Goal: Task Accomplishment & Management: Manage account settings

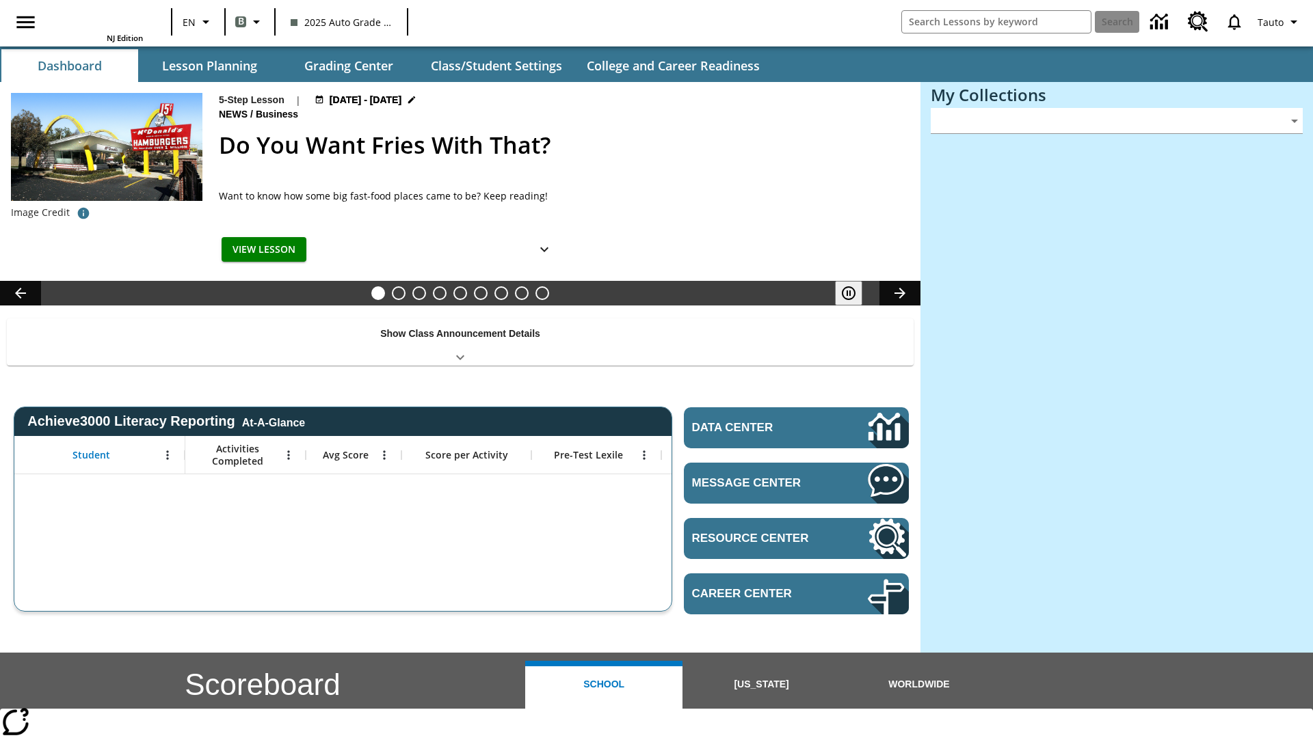
type input "-1"
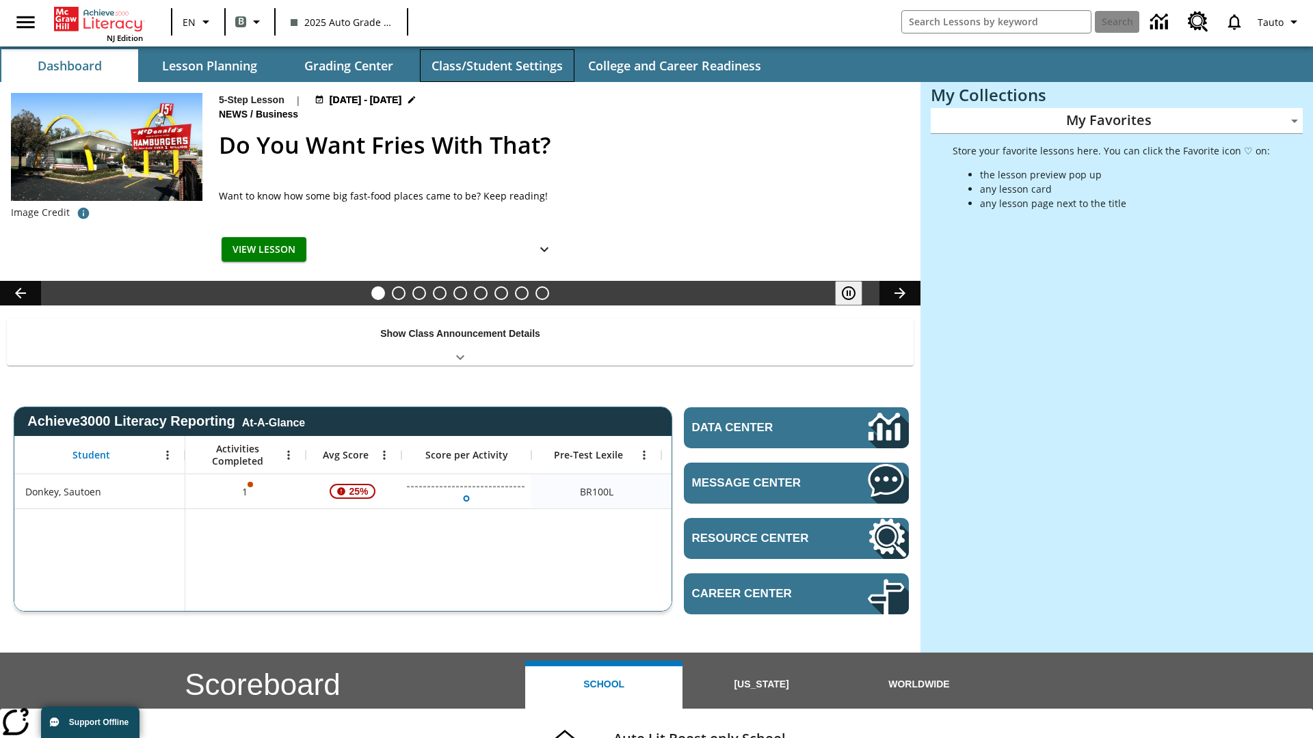
click at [496, 66] on button "Class/Student Settings" at bounding box center [497, 65] width 155 height 33
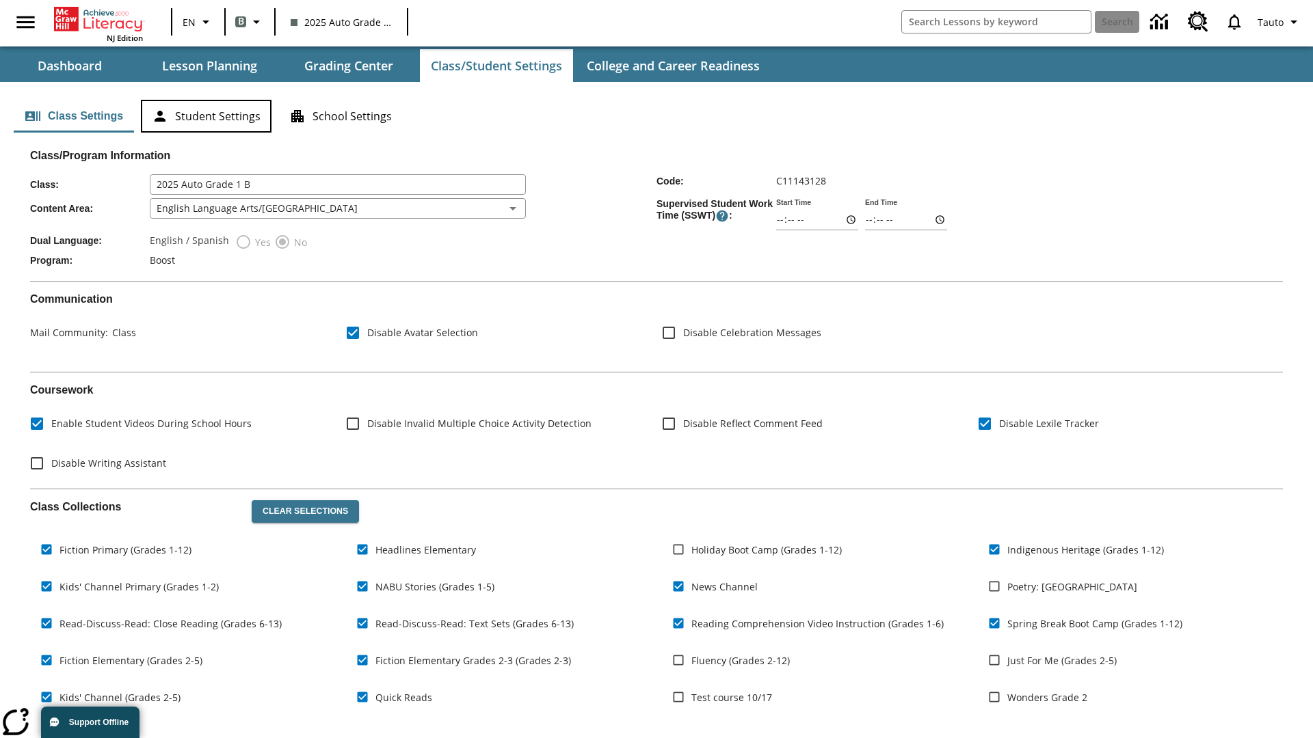
click at [206, 116] on button "Student Settings" at bounding box center [206, 116] width 131 height 33
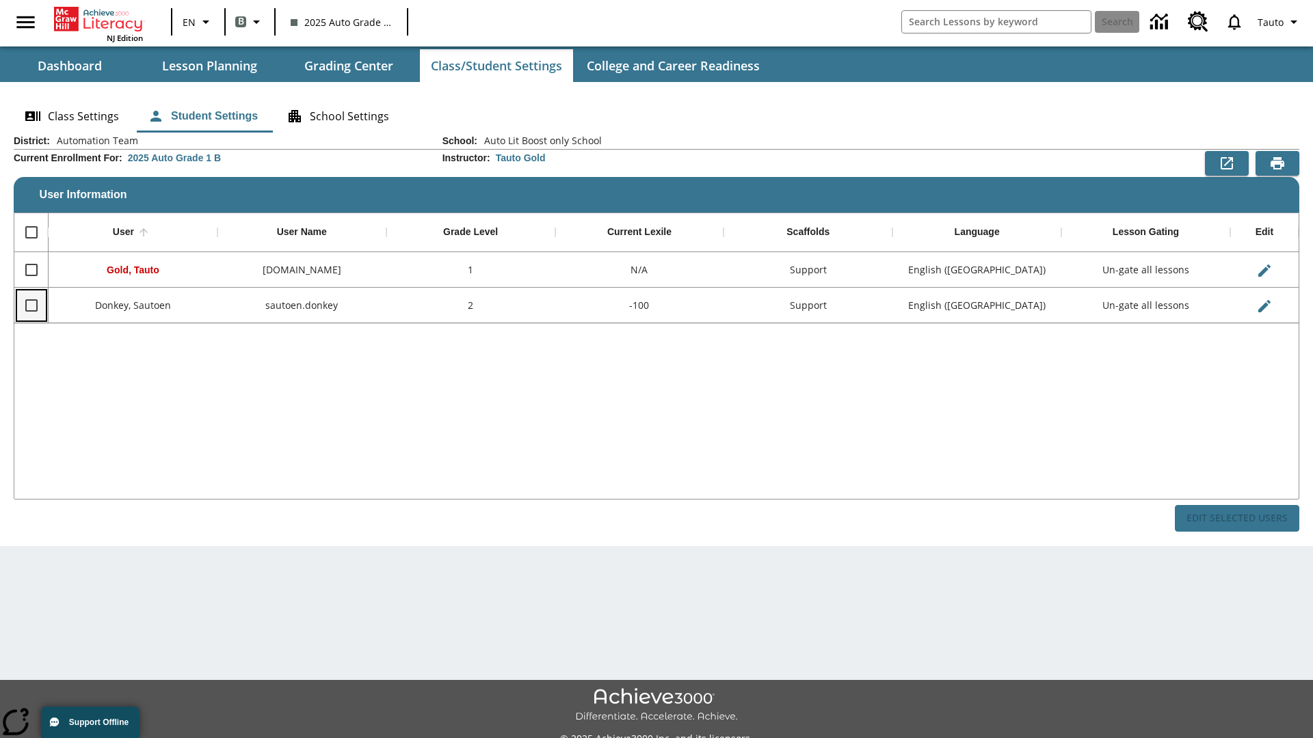
click at [31, 305] on input "Select row" at bounding box center [31, 305] width 29 height 29
checkbox input "true"
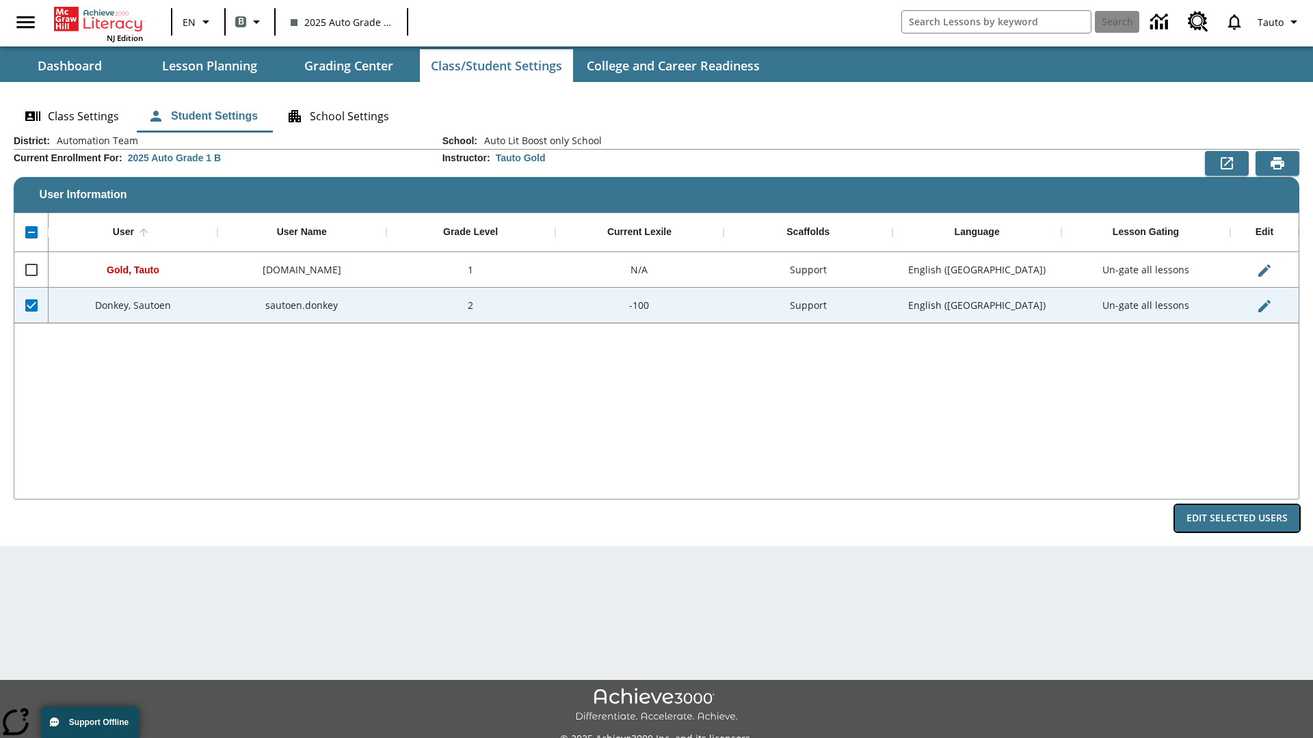
click at [1237, 518] on button "Edit Selected Users" at bounding box center [1236, 518] width 124 height 27
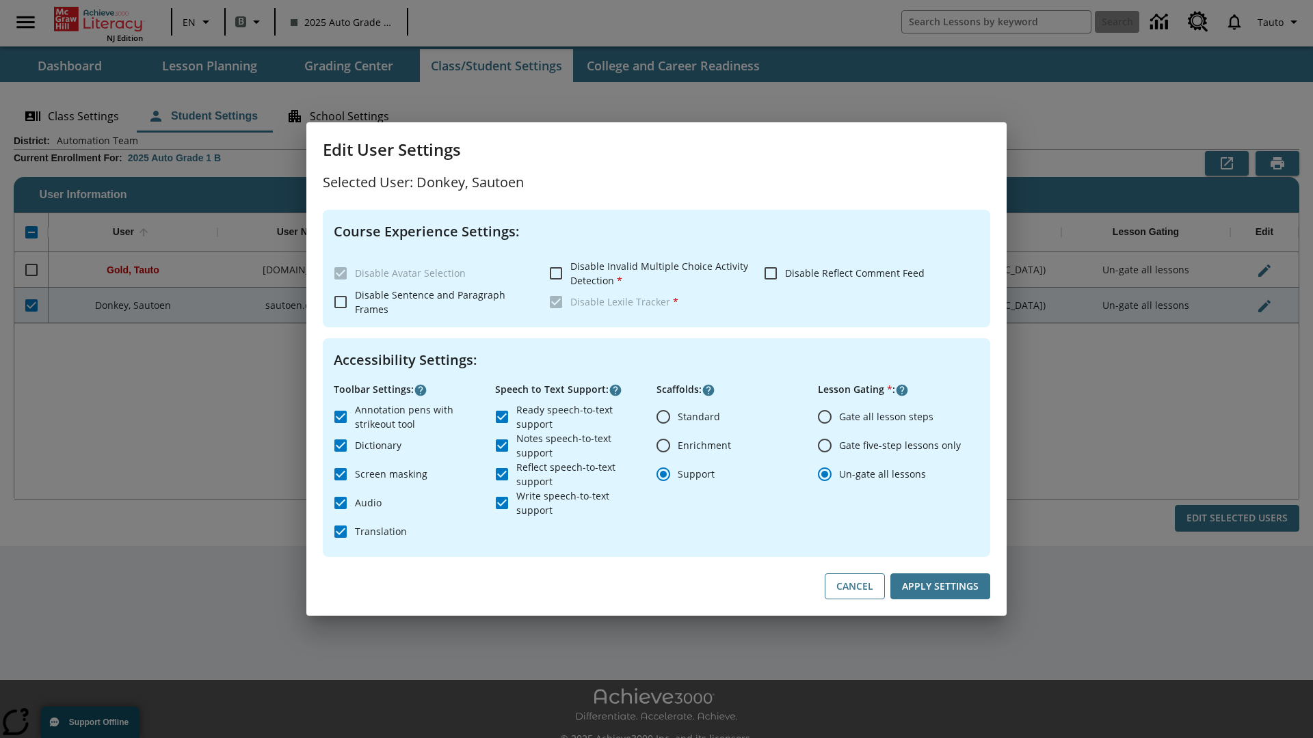
click at [824, 416] on input "Gate all lesson steps" at bounding box center [824, 417] width 29 height 29
radio input "true"
click at [940, 587] on button "Apply Settings" at bounding box center [940, 587] width 100 height 27
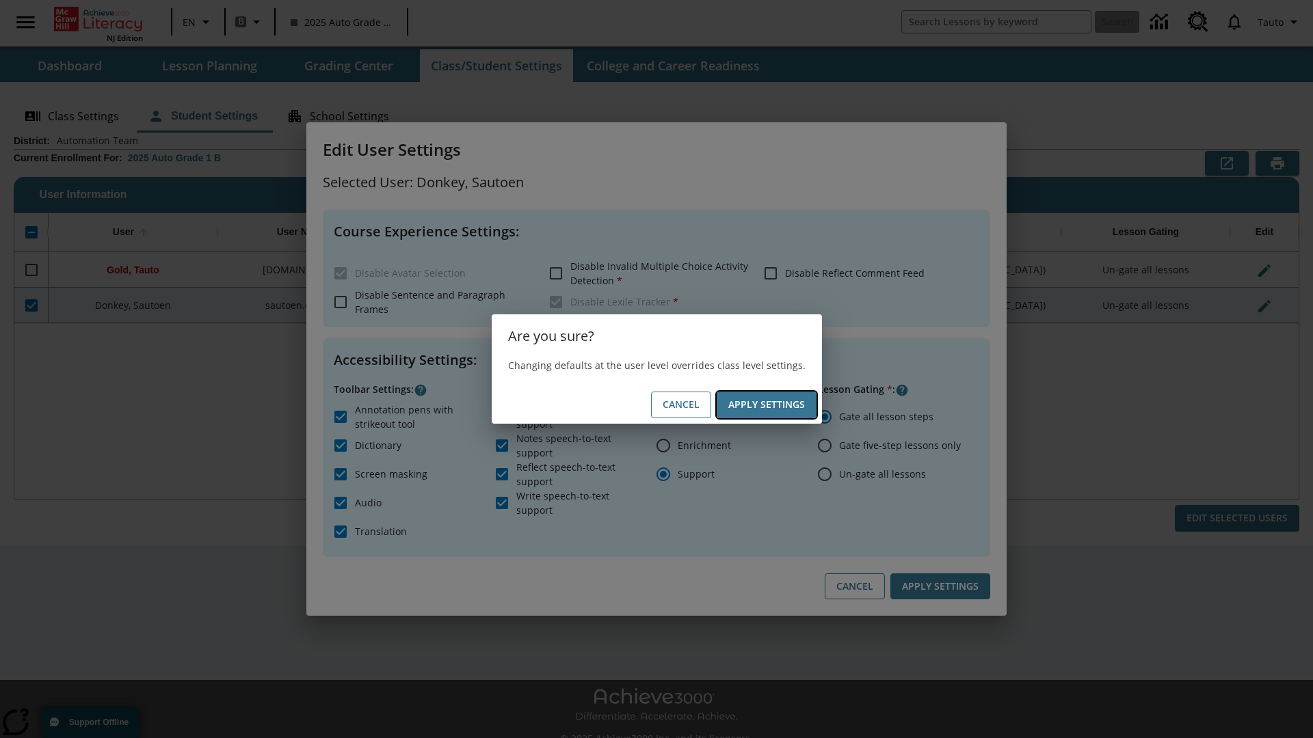
click at [766, 405] on button "Apply Settings" at bounding box center [766, 405] width 100 height 27
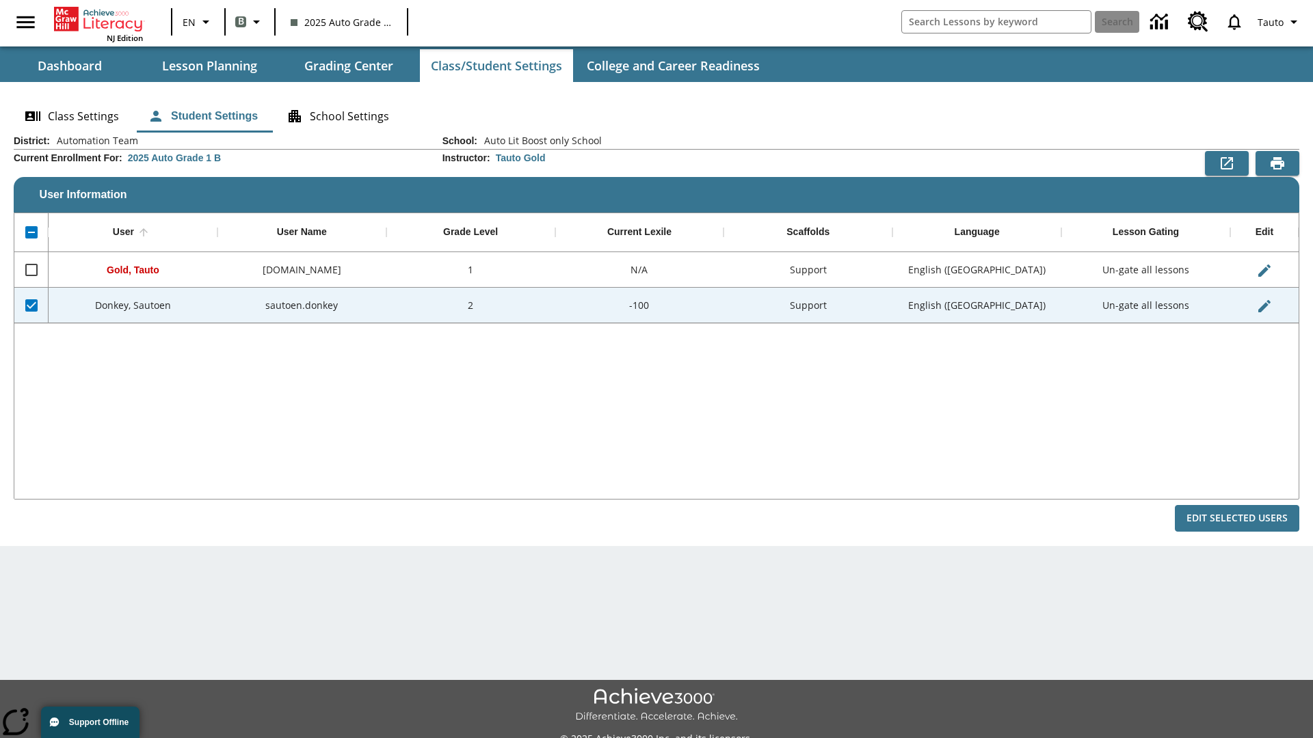
checkbox input "false"
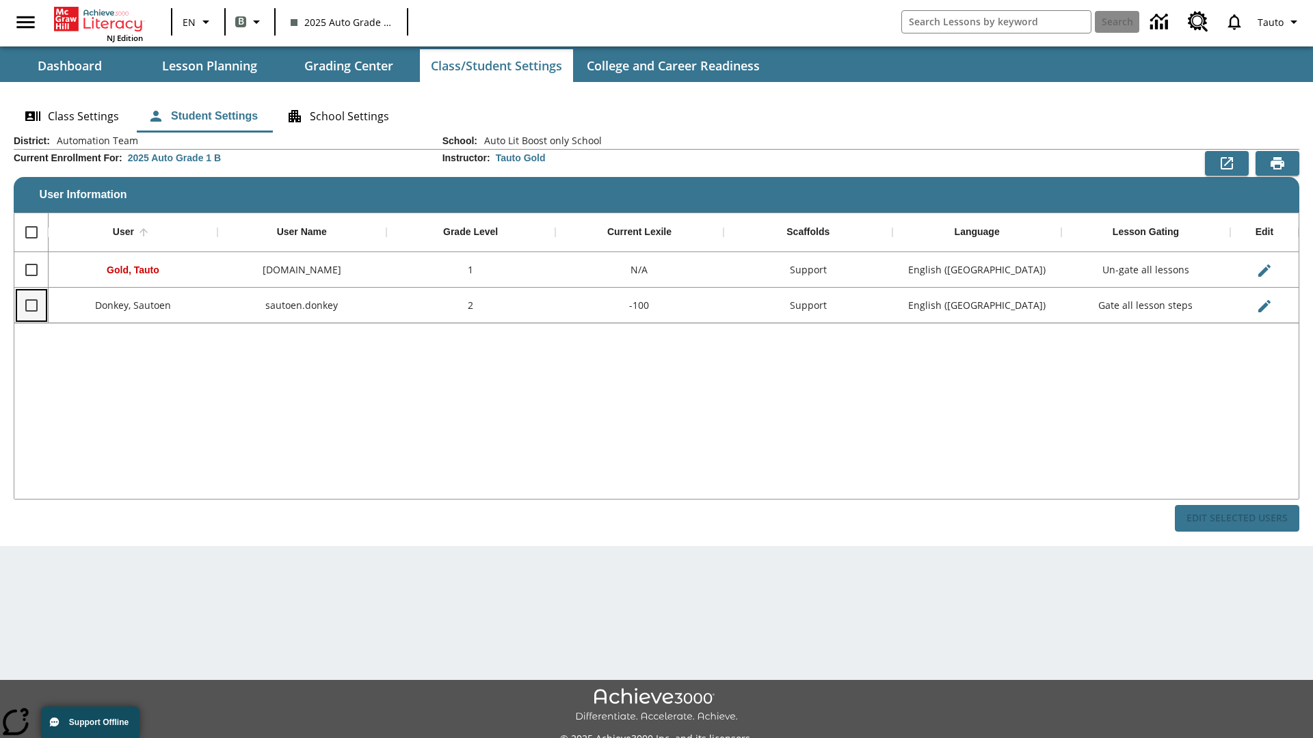
click at [31, 305] on input "Select row" at bounding box center [31, 305] width 29 height 29
checkbox input "true"
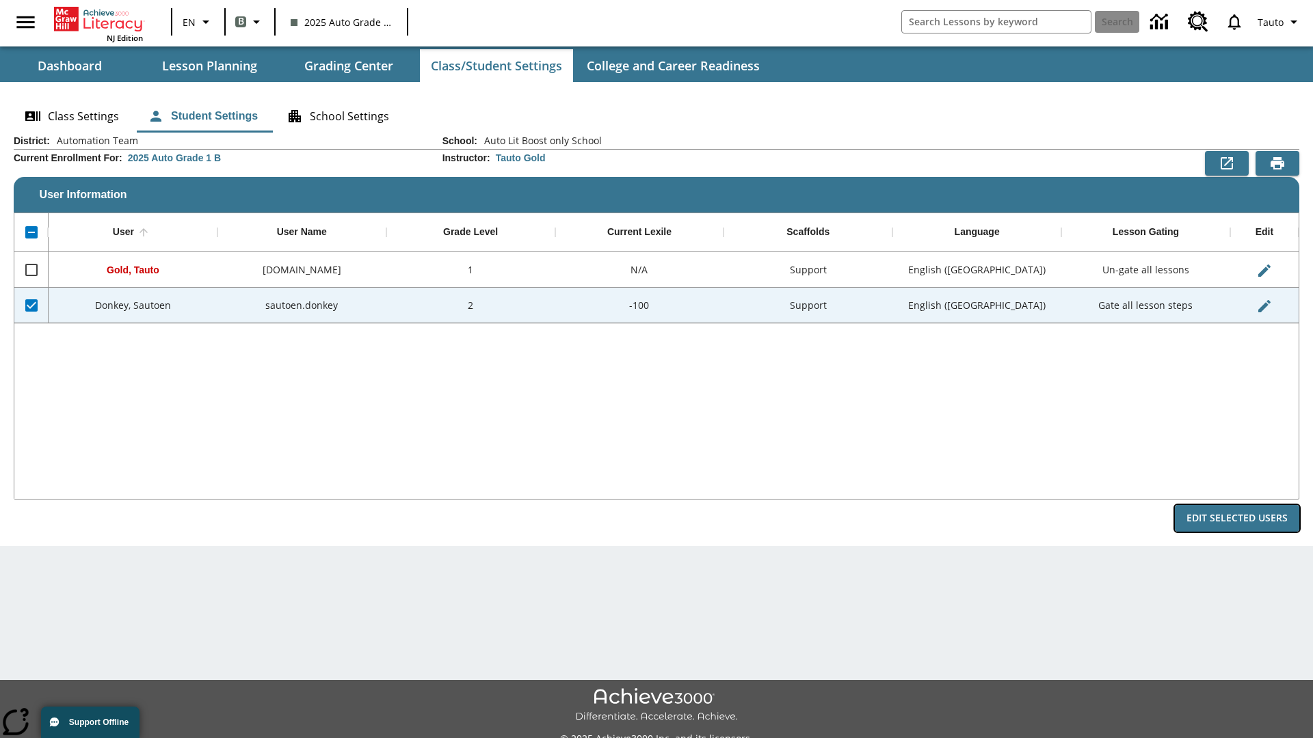
click at [1237, 518] on button "Edit Selected Users" at bounding box center [1236, 518] width 124 height 27
